Goal: Check status: Check status

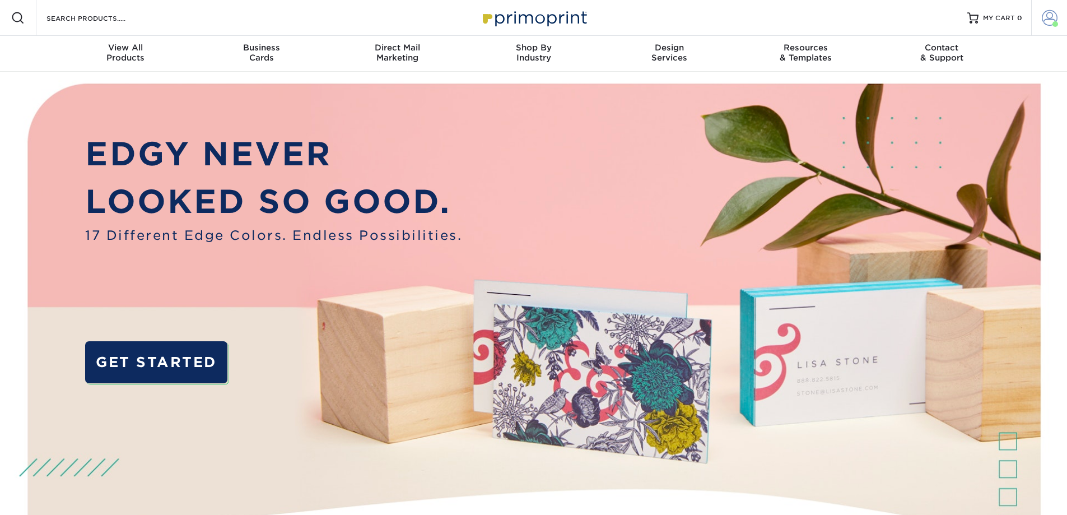
click at [1044, 17] on span at bounding box center [1050, 18] width 16 height 16
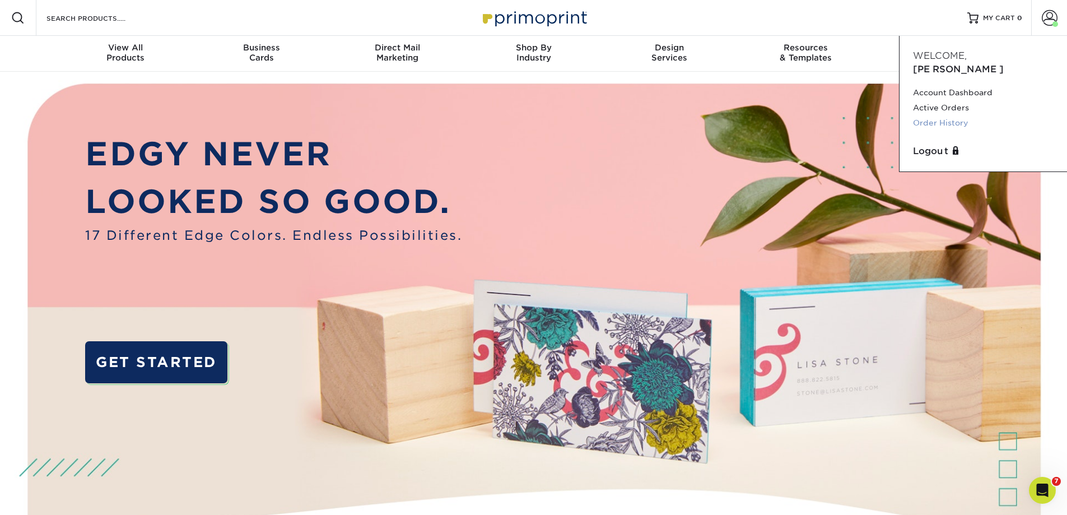
click at [937, 115] on link "Order History" at bounding box center [983, 122] width 141 height 15
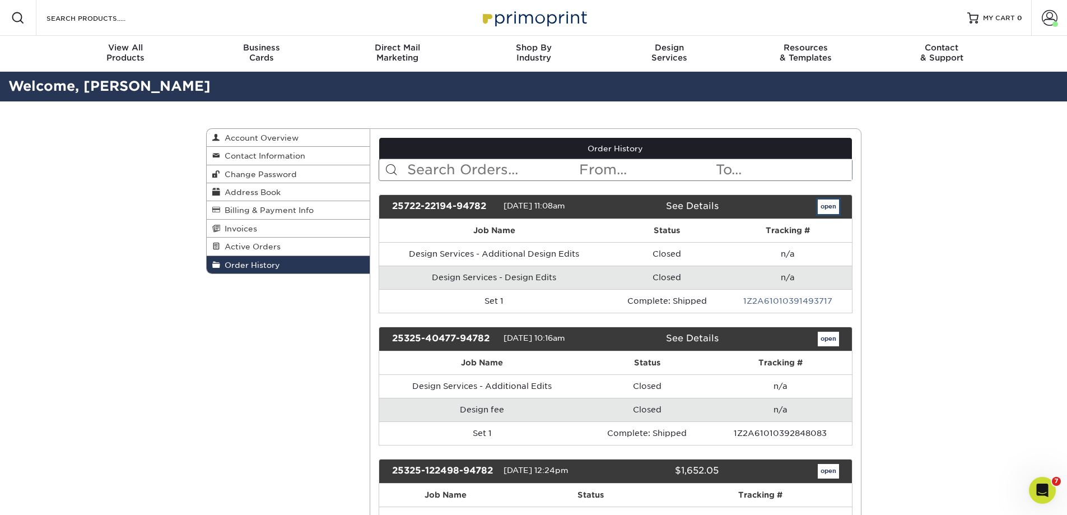
click at [828, 200] on link "open" at bounding box center [828, 206] width 21 height 15
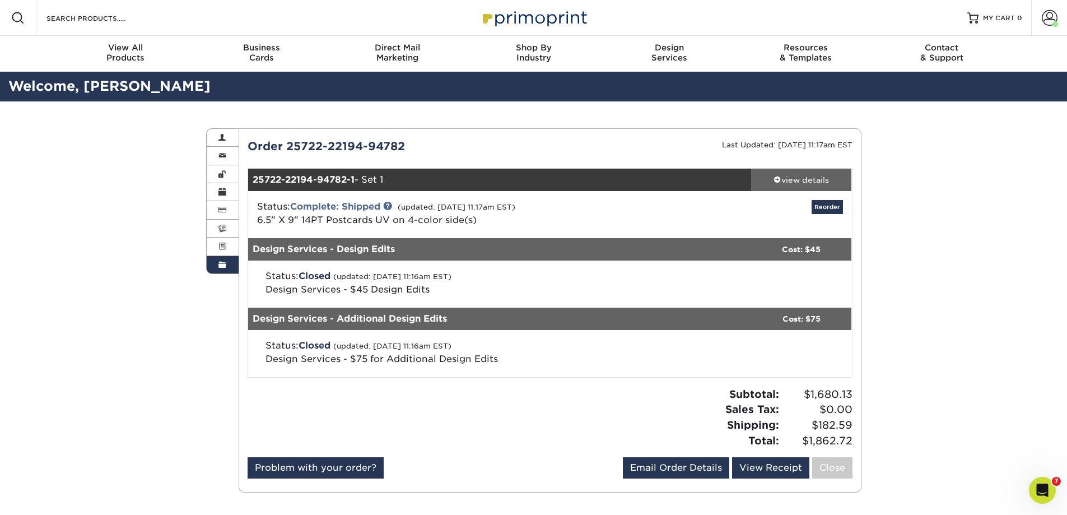
click at [795, 180] on div "view details" at bounding box center [801, 179] width 101 height 11
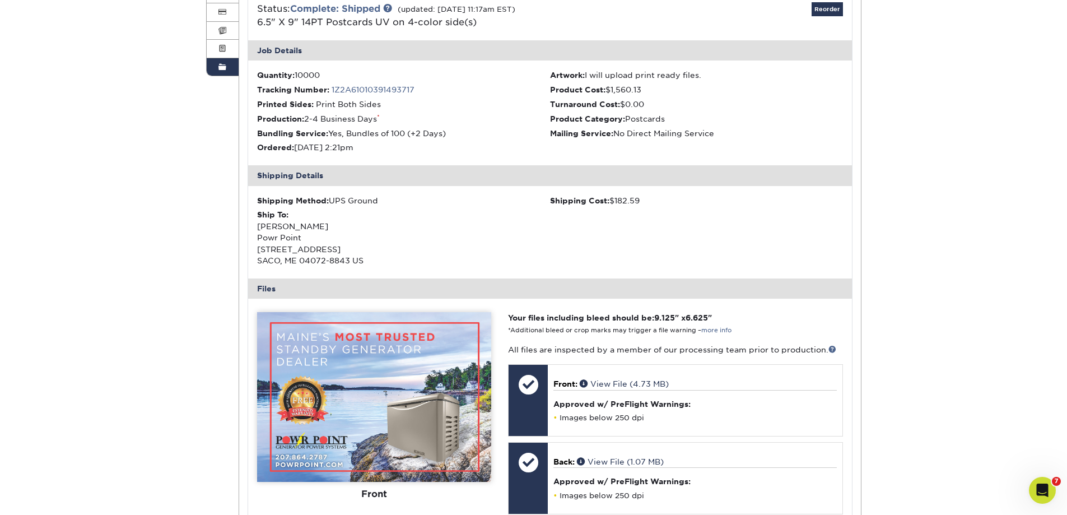
scroll to position [224, 0]
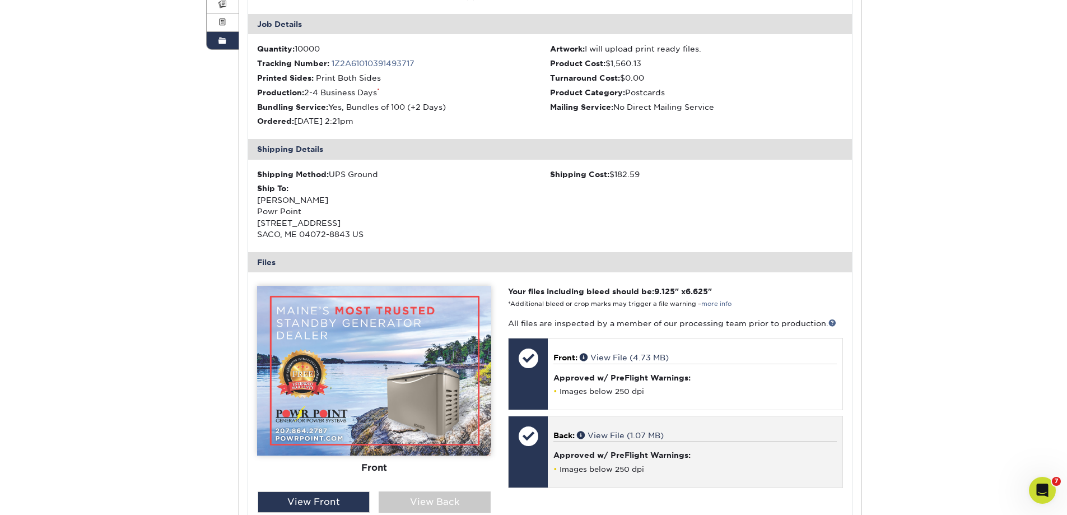
click at [650, 442] on div "Approved w/ PreFlight Warnings: Images below 250 dpi" at bounding box center [694, 457] width 283 height 32
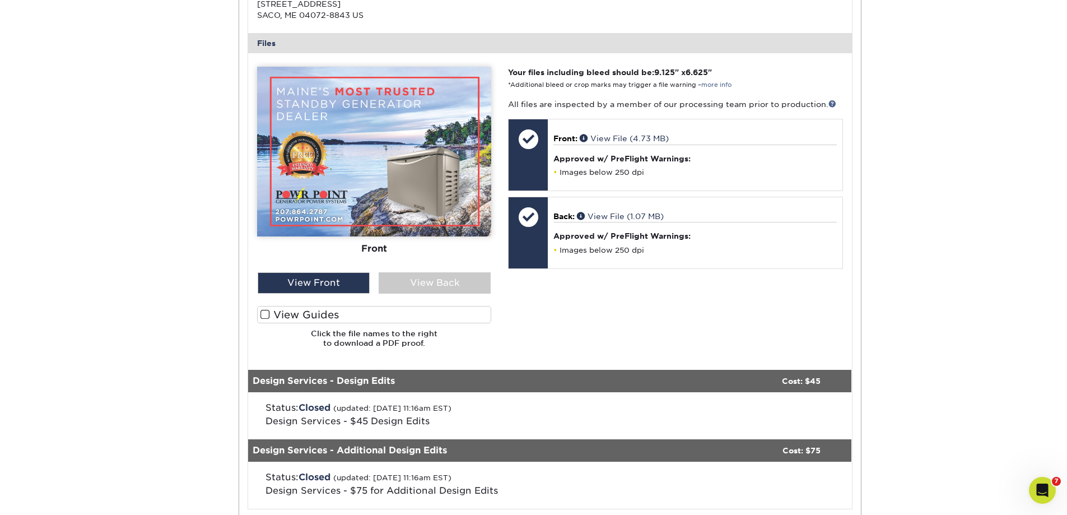
scroll to position [448, 0]
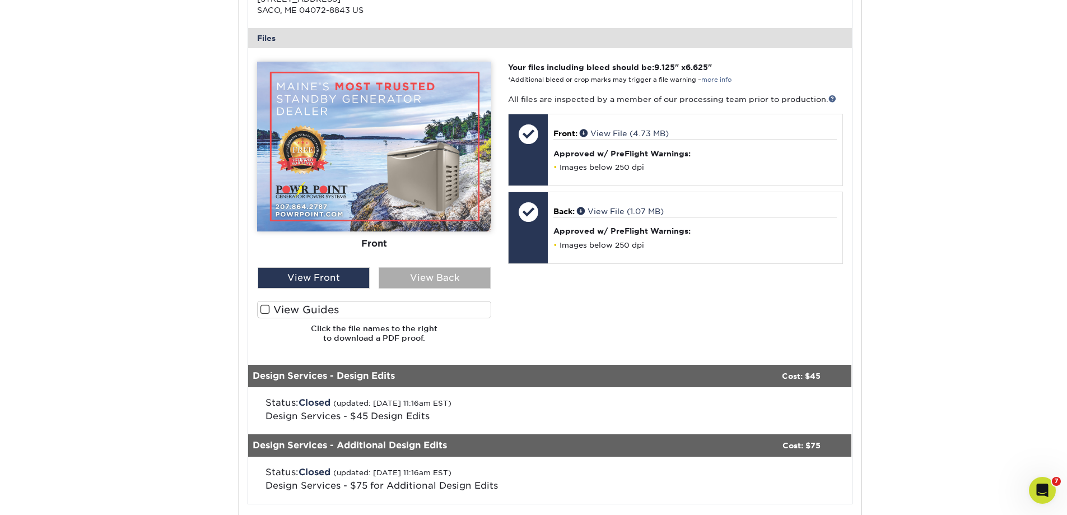
click at [424, 277] on div "View Back" at bounding box center [435, 277] width 112 height 21
